Goal: Task Accomplishment & Management: Use online tool/utility

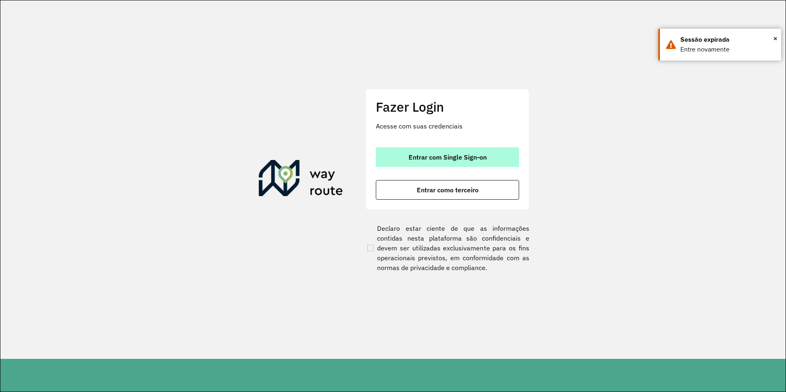
click at [443, 156] on span "Entrar com Single Sign-on" at bounding box center [448, 157] width 78 height 7
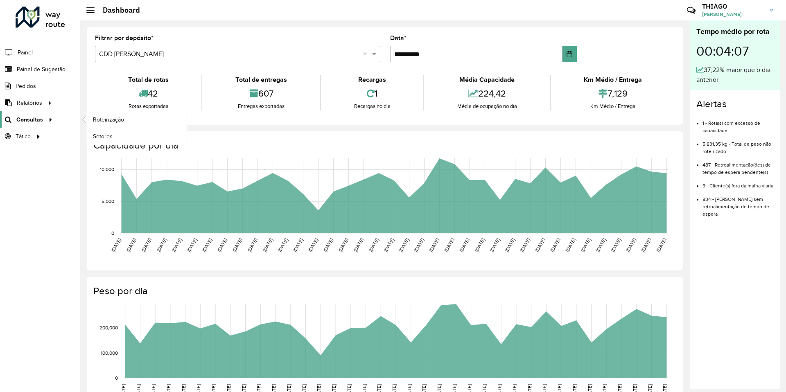
click at [37, 120] on span "Consultas" at bounding box center [29, 119] width 27 height 9
click at [105, 118] on span "Roteirização" at bounding box center [109, 119] width 33 height 9
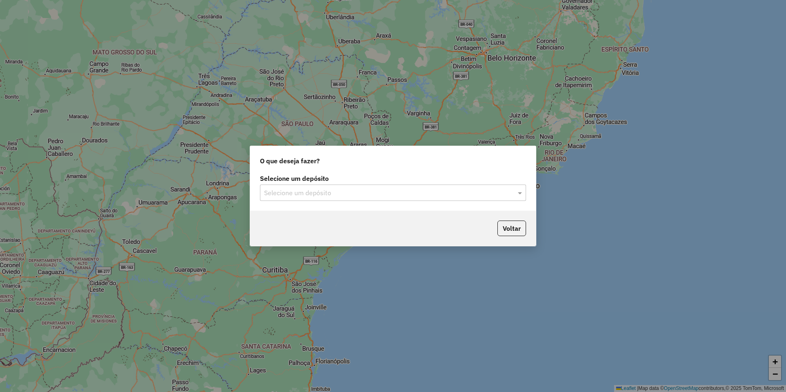
click at [354, 193] on input "text" at bounding box center [385, 193] width 242 height 10
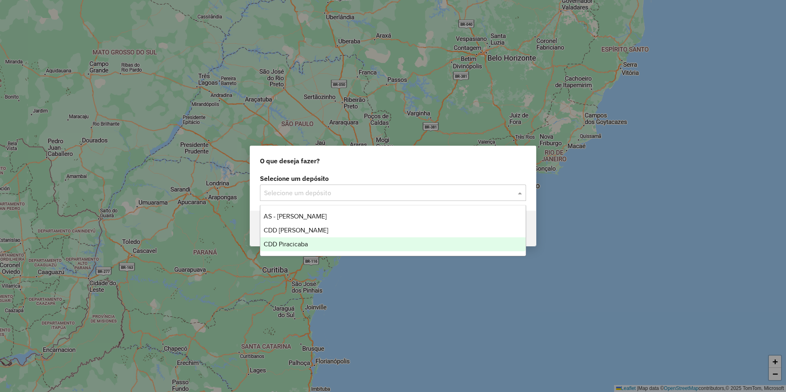
click at [313, 243] on div "CDD Piracicaba" at bounding box center [392, 244] width 265 height 14
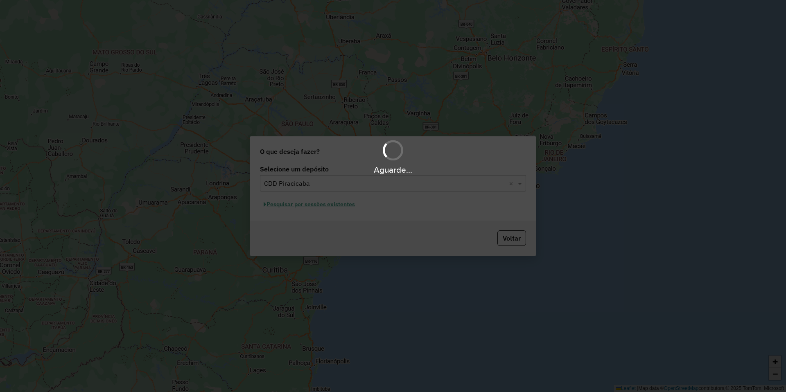
click at [315, 205] on hb-app "Aguarde... Pop-up bloqueado! Seu navegador bloqueou automáticamente a abertura …" at bounding box center [393, 196] width 786 height 392
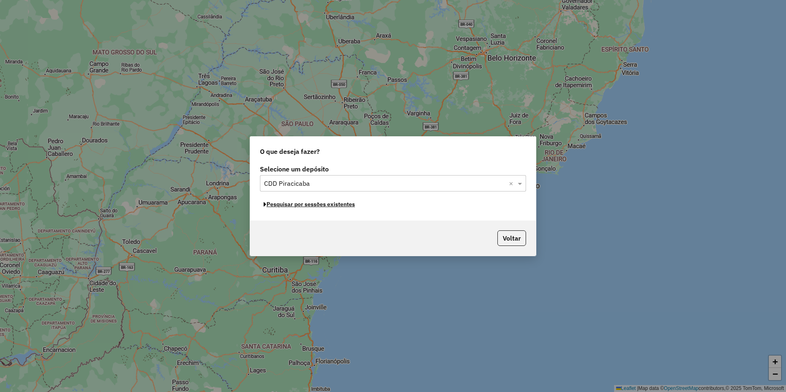
click at [315, 205] on button "Pesquisar por sessões existentes" at bounding box center [309, 204] width 99 height 13
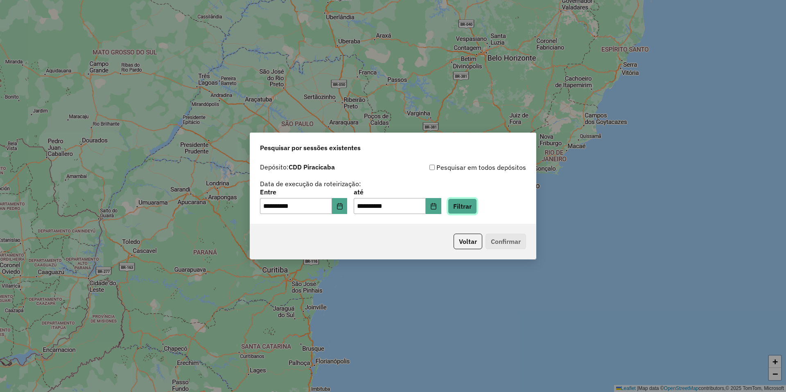
click at [469, 208] on button "Filtrar" at bounding box center [462, 207] width 29 height 16
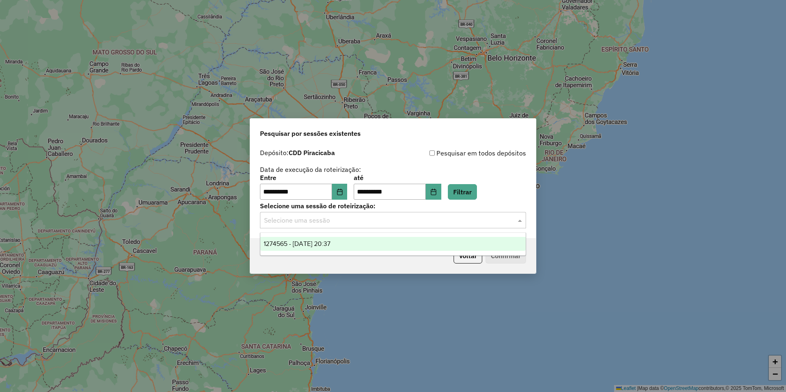
click at [326, 221] on input "text" at bounding box center [385, 221] width 242 height 10
click at [330, 244] on span "1274565 - 12/09/2025 20:37" at bounding box center [297, 243] width 67 height 7
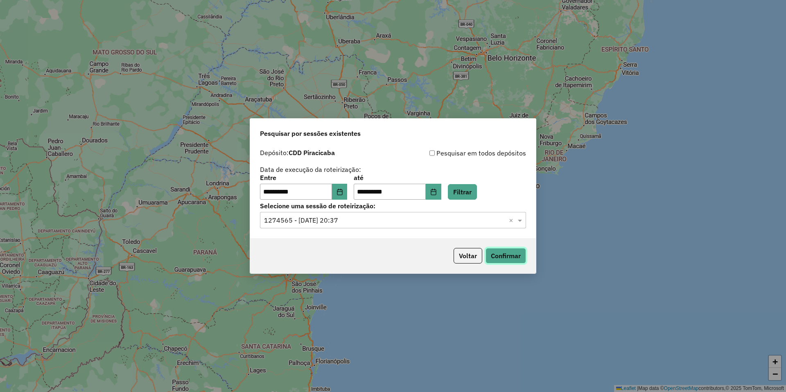
click at [513, 253] on button "Confirmar" at bounding box center [506, 256] width 41 height 16
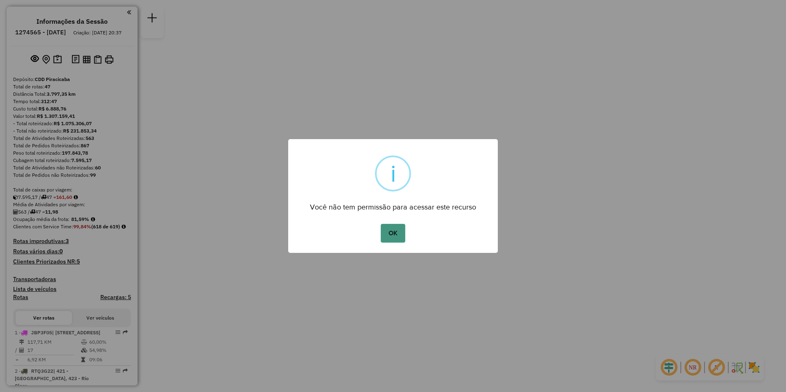
click at [393, 228] on button "OK" at bounding box center [393, 233] width 24 height 19
